Goal: Information Seeking & Learning: Learn about a topic

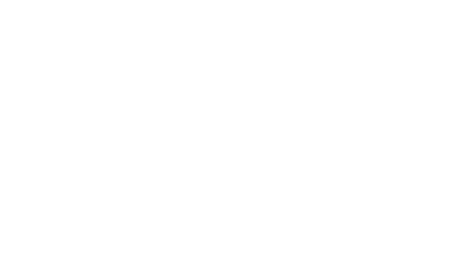
scroll to position [147, 0]
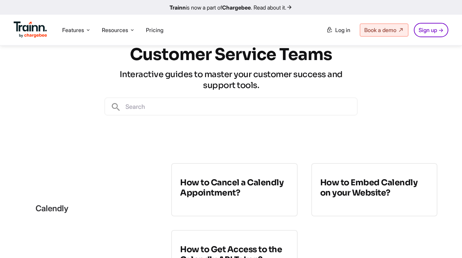
scroll to position [48, 0]
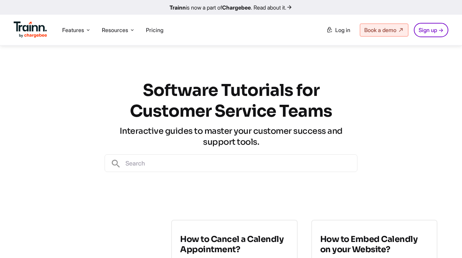
scroll to position [48, 0]
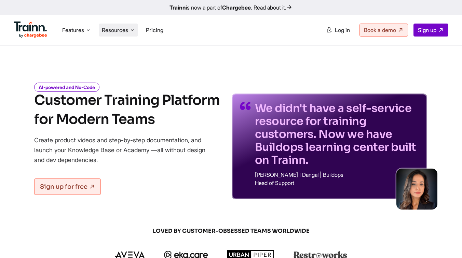
click at [109, 33] on span "Resources" at bounding box center [115, 30] width 26 height 8
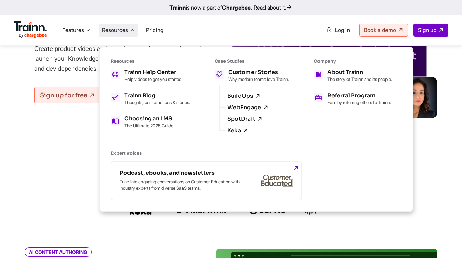
click at [80, 206] on div at bounding box center [231, 210] width 328 height 10
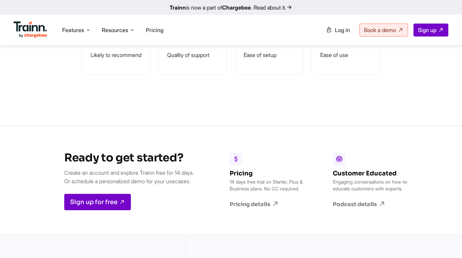
scroll to position [2048, 0]
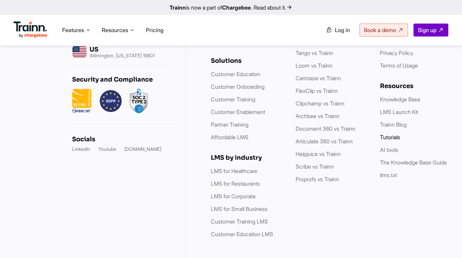
click at [389, 134] on link "Tutorials" at bounding box center [390, 137] width 20 height 7
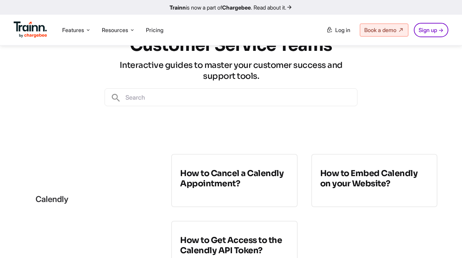
scroll to position [105, 0]
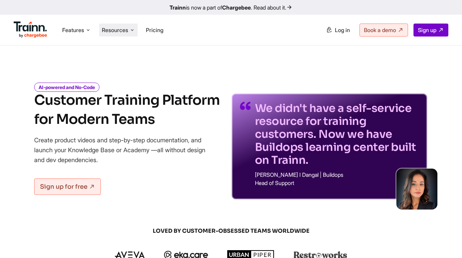
click at [117, 26] on span "Resources" at bounding box center [115, 30] width 26 height 8
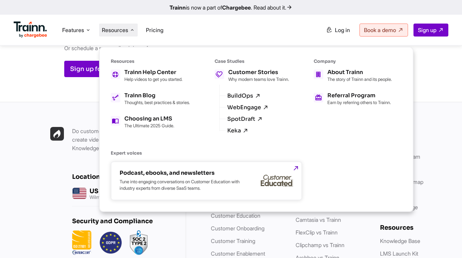
scroll to position [2048, 0]
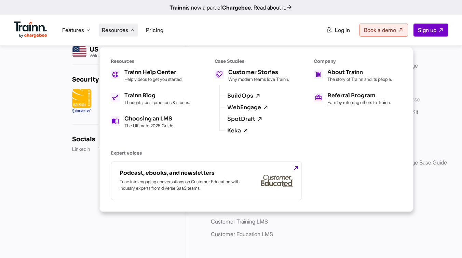
click at [433, 172] on li "llms.txt" at bounding box center [415, 175] width 71 height 9
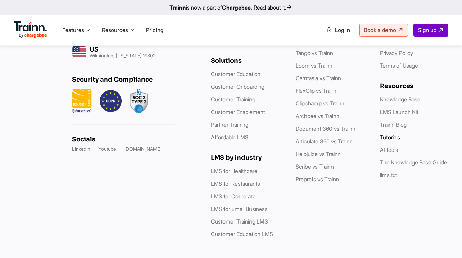
click at [389, 134] on link "Tutorials" at bounding box center [390, 137] width 20 height 7
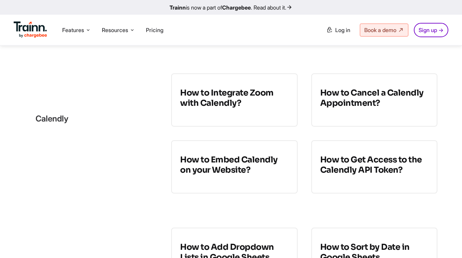
scroll to position [137, 0]
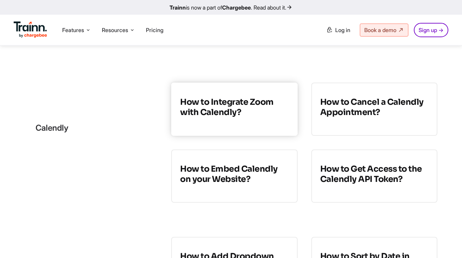
click at [239, 103] on h3 "How to Integrate Zoom with Calendly?" at bounding box center [234, 107] width 108 height 21
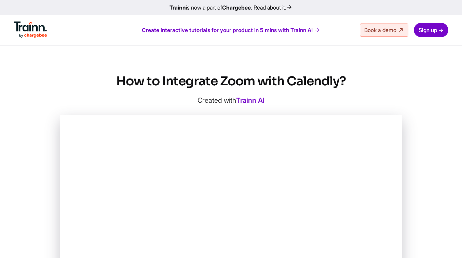
click at [428, 26] on link "Sign up →" at bounding box center [431, 30] width 35 height 14
click at [428, 32] on link "Sign up →" at bounding box center [431, 30] width 35 height 14
click at [427, 34] on link "Sign up →" at bounding box center [431, 30] width 35 height 14
